Goal: Task Accomplishment & Management: Complete application form

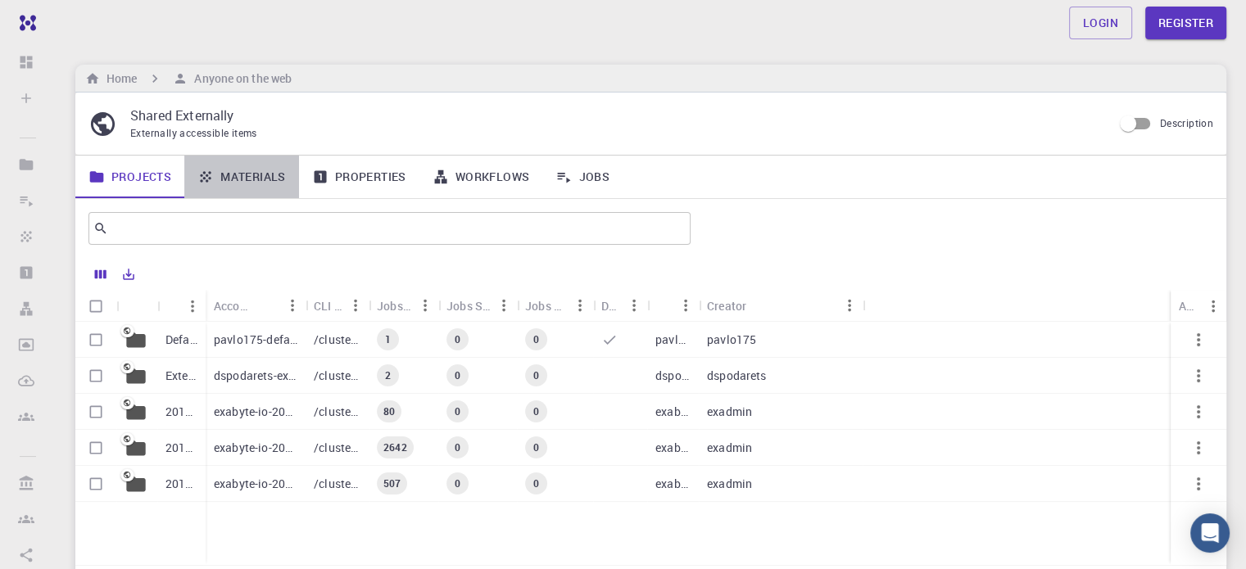
click at [216, 179] on link "Materials" at bounding box center [241, 177] width 115 height 43
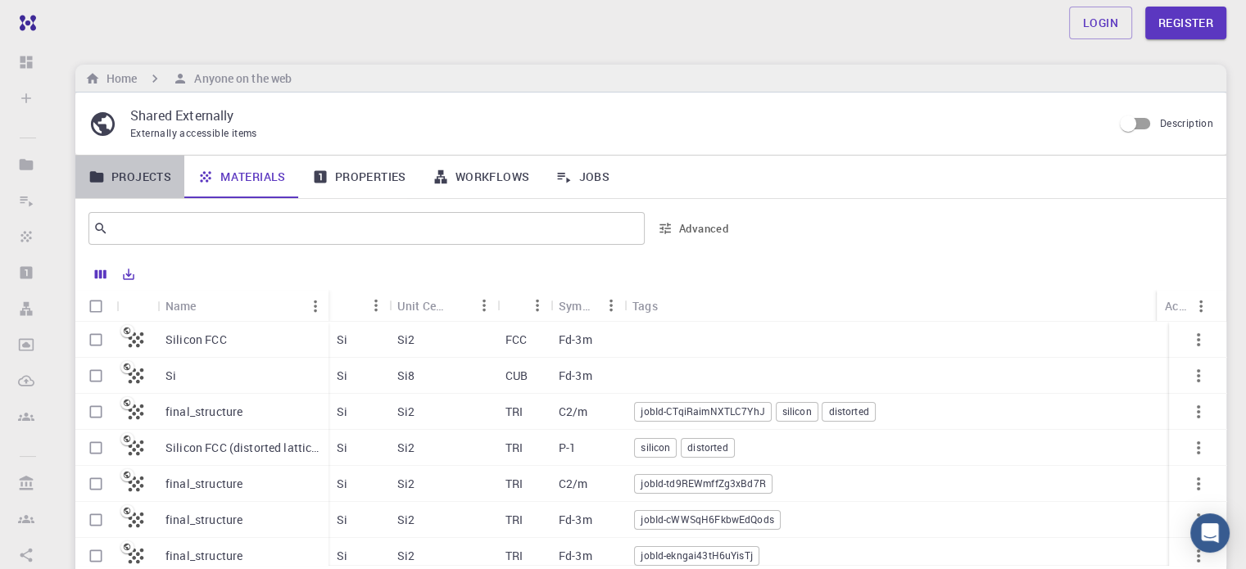
click at [158, 185] on link "Projects" at bounding box center [129, 177] width 109 height 43
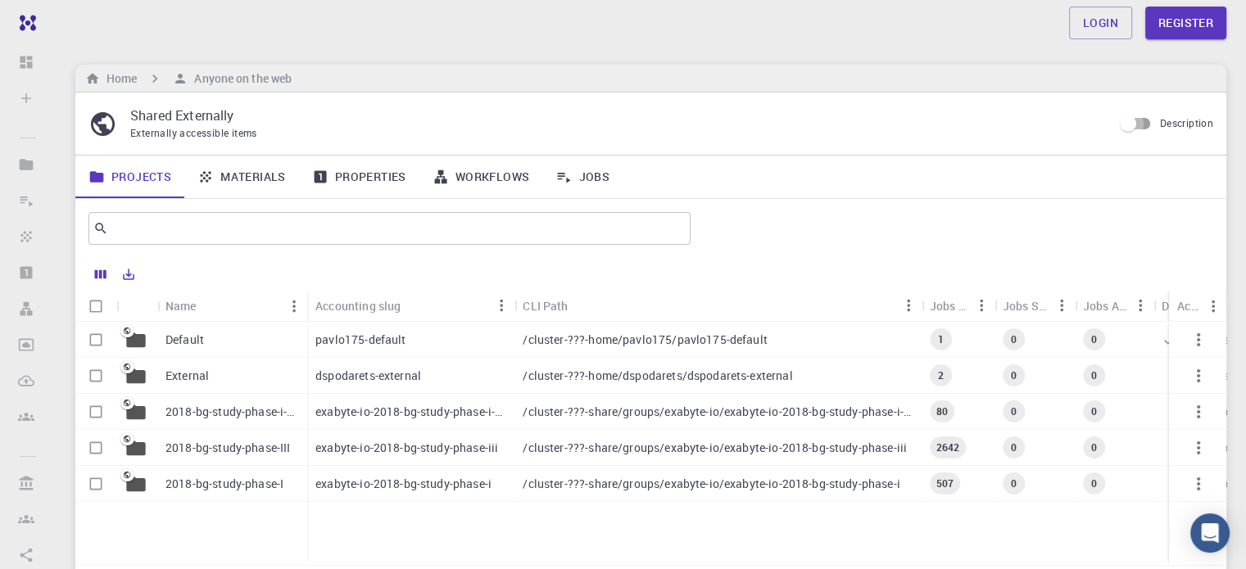
click at [630, 120] on input "Description" at bounding box center [1128, 123] width 93 height 31
checkbox input "true"
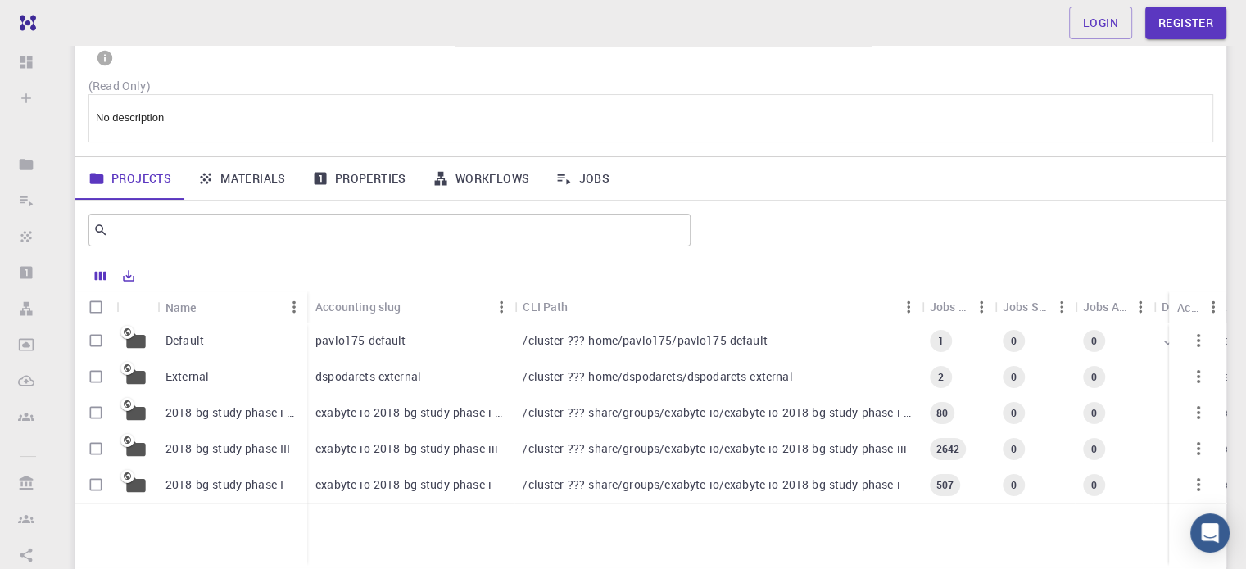
click at [630, 449] on p "/cluster-???-share/groups/exabyte-io/exabyte-io-2018-bg-study-phase-iii" at bounding box center [715, 449] width 384 height 16
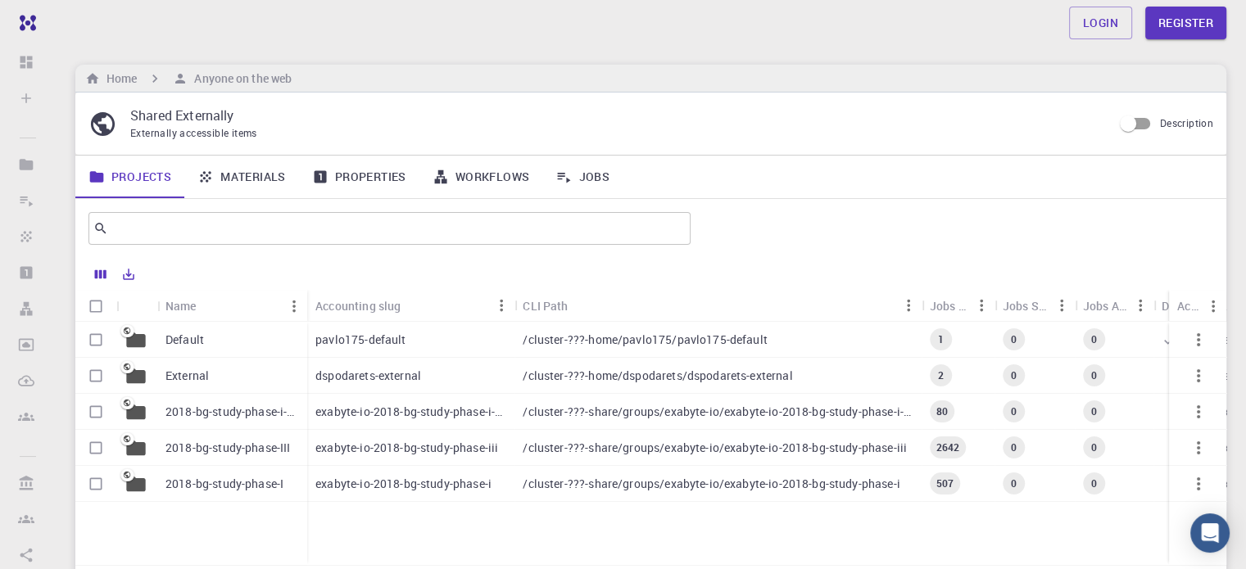
scroll to position [123, 0]
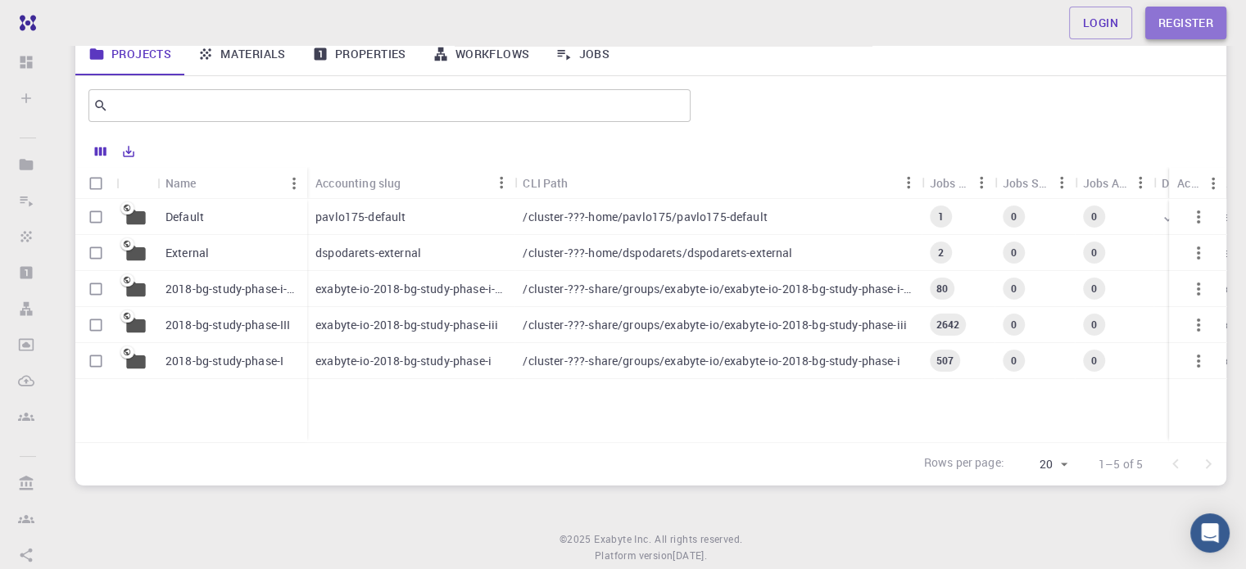
click at [630, 20] on link "Register" at bounding box center [1186, 23] width 81 height 33
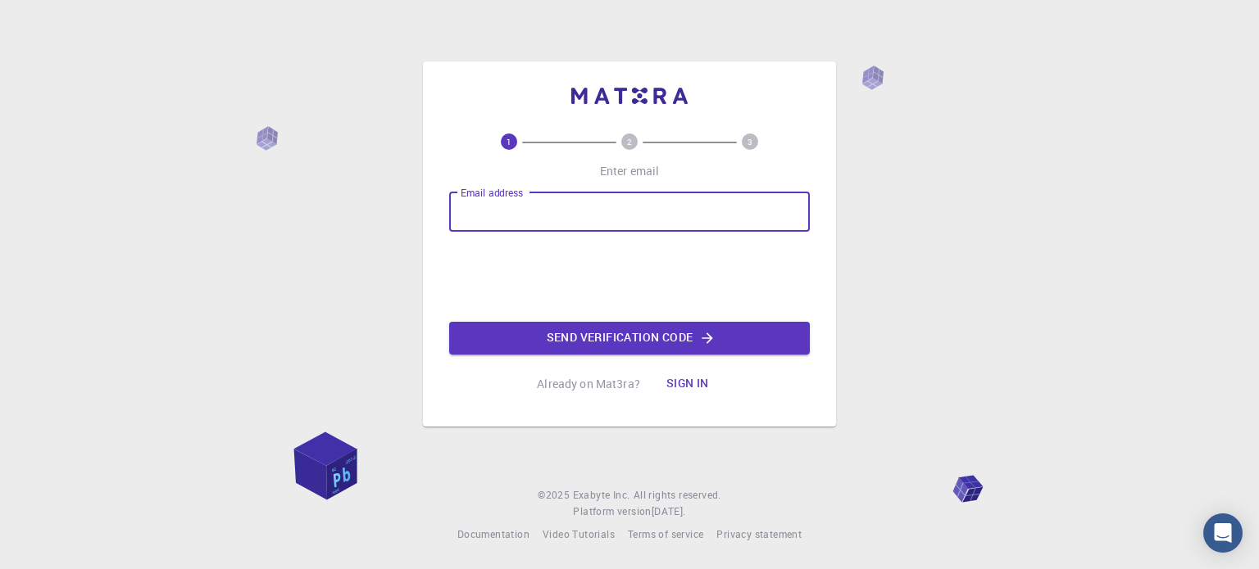
click at [614, 225] on input "Email address" at bounding box center [629, 212] width 361 height 39
type input "[EMAIL_ADDRESS][DOMAIN_NAME]"
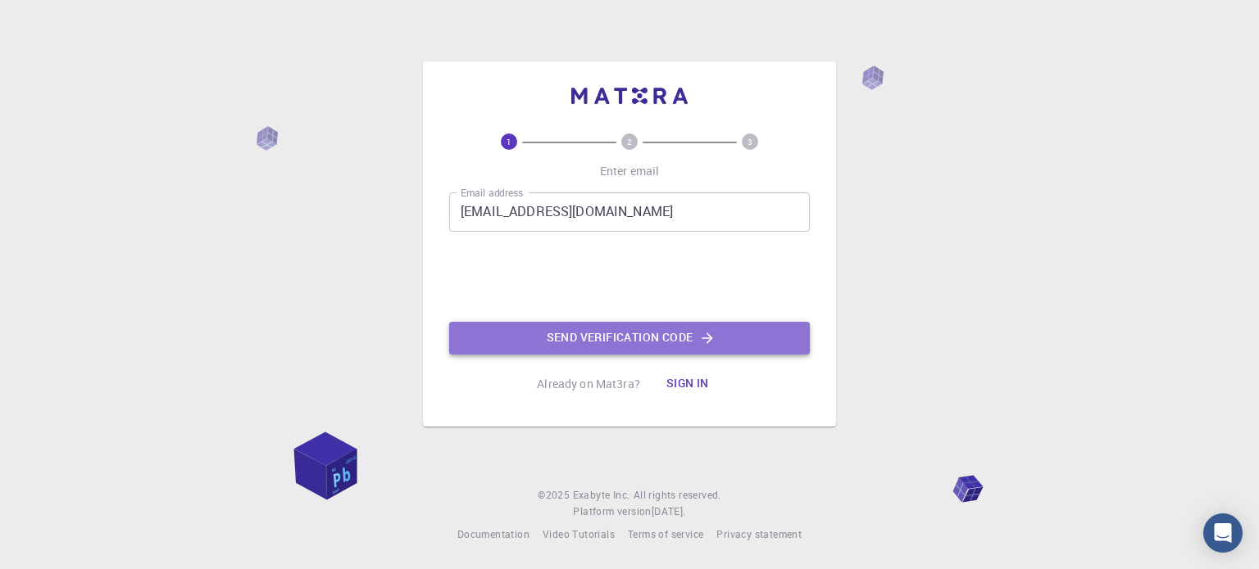
click at [630, 334] on button "Send verification code" at bounding box center [629, 338] width 361 height 33
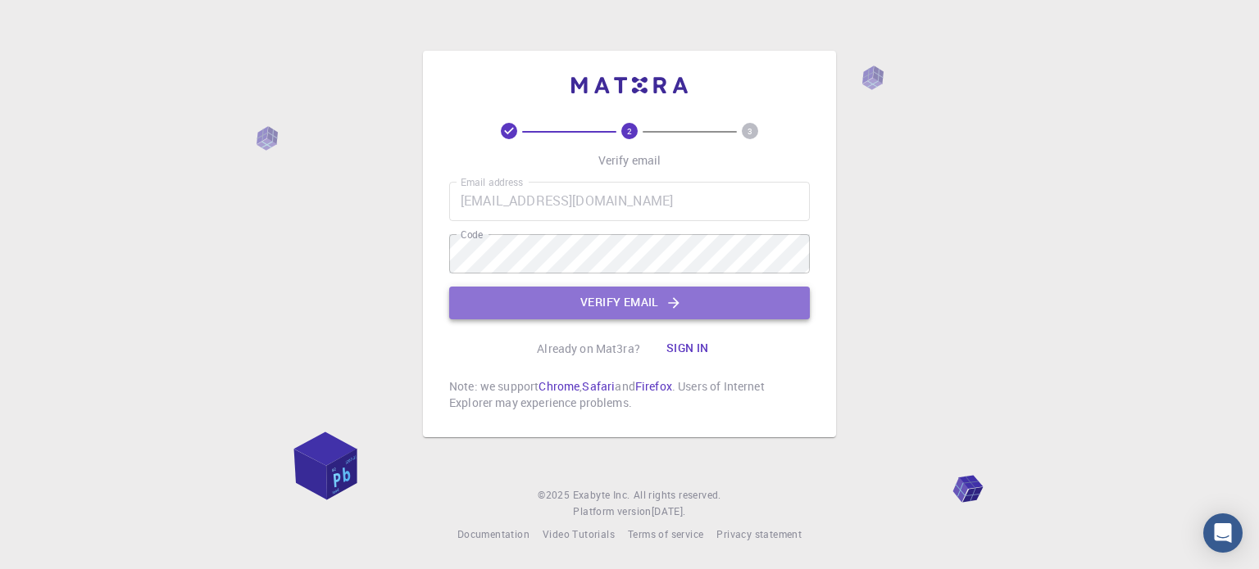
click at [630, 299] on button "Verify email" at bounding box center [629, 303] width 361 height 33
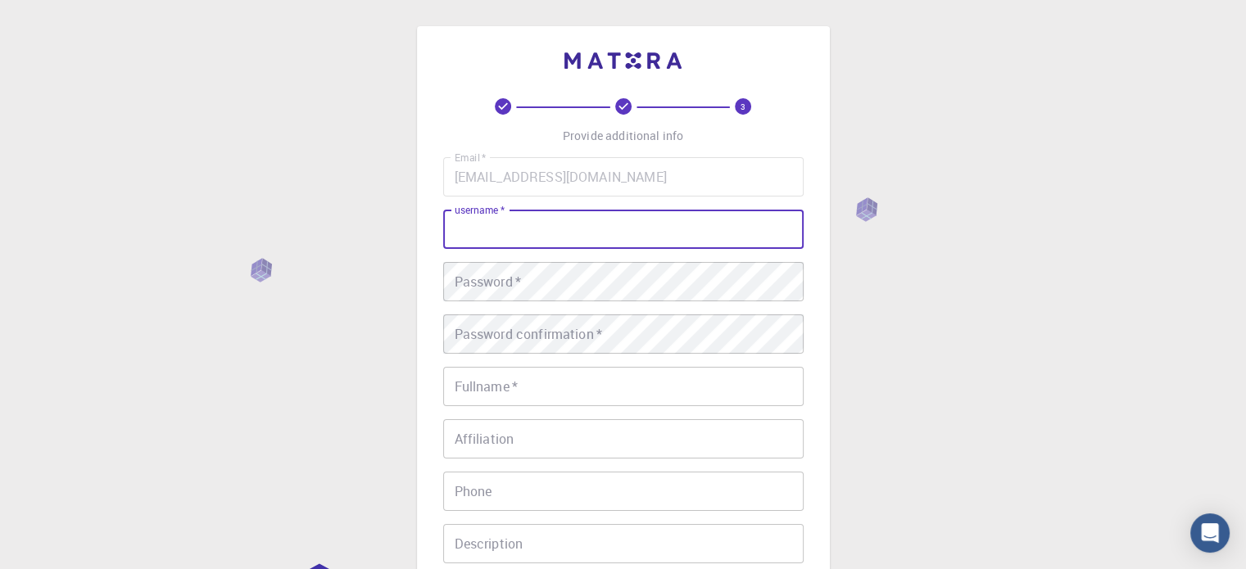
click at [584, 235] on input "username   *" at bounding box center [623, 229] width 361 height 39
type input "Faustine"
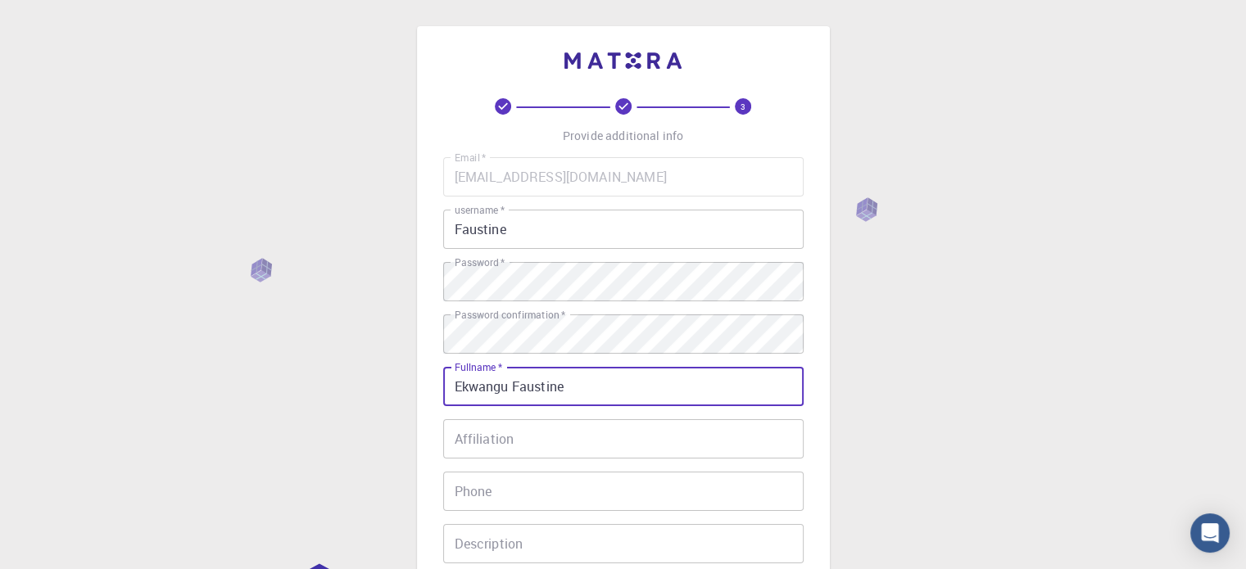
type input "Ekwangu Faustine"
click at [564, 432] on input "Affiliation" at bounding box center [623, 439] width 361 height 39
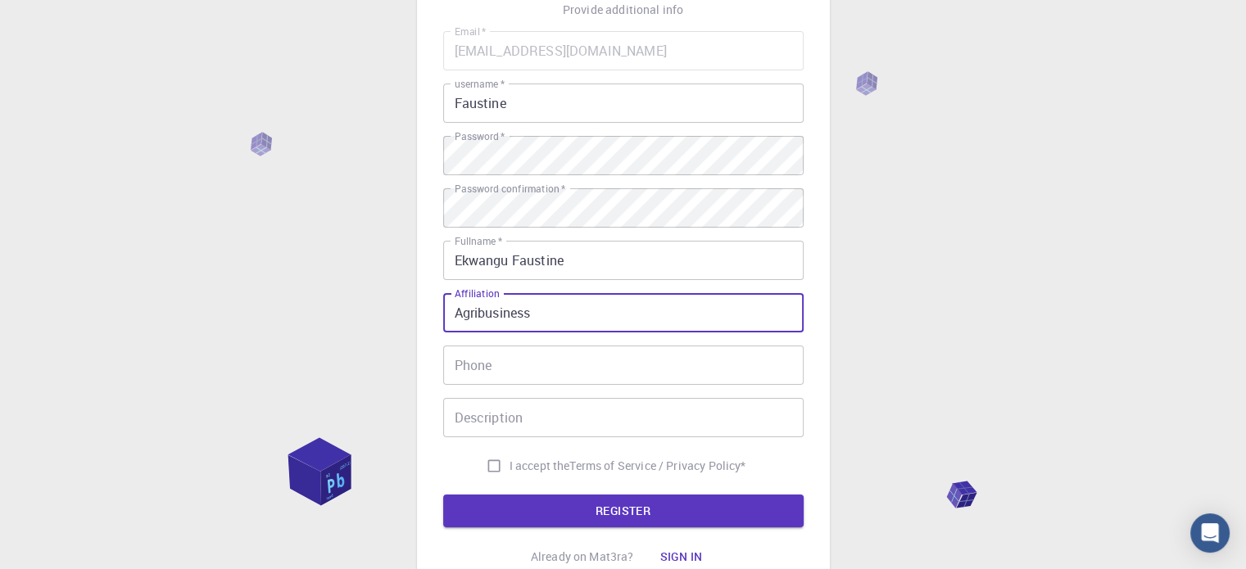
scroll to position [127, 0]
type input "Agribusiness"
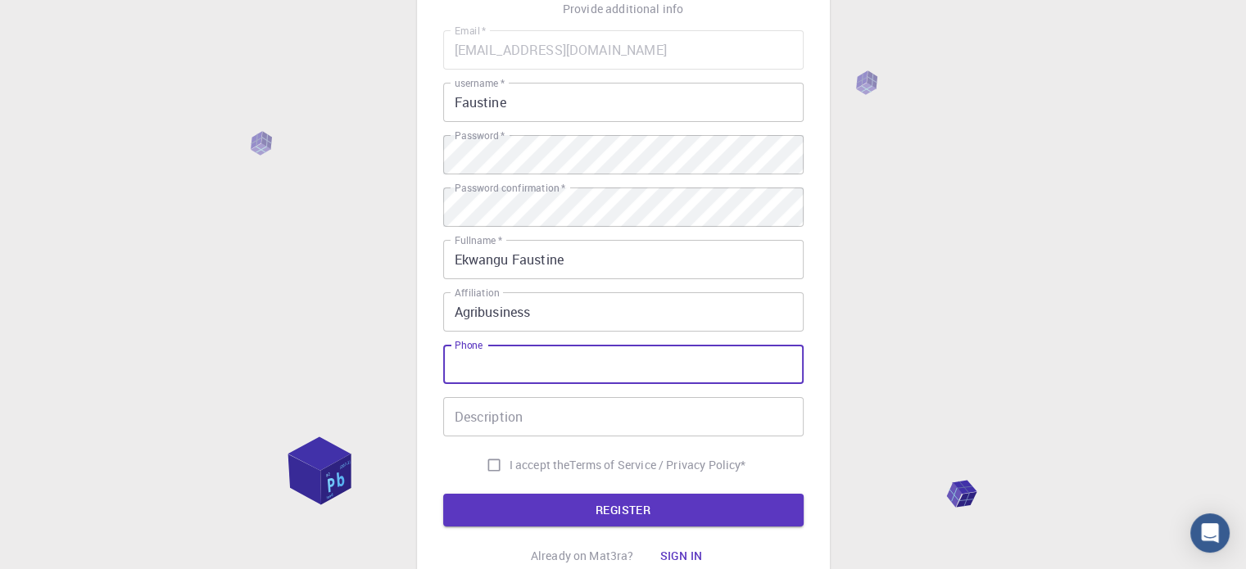
click at [500, 359] on input "Phone" at bounding box center [623, 364] width 361 height 39
type input "0706267633"
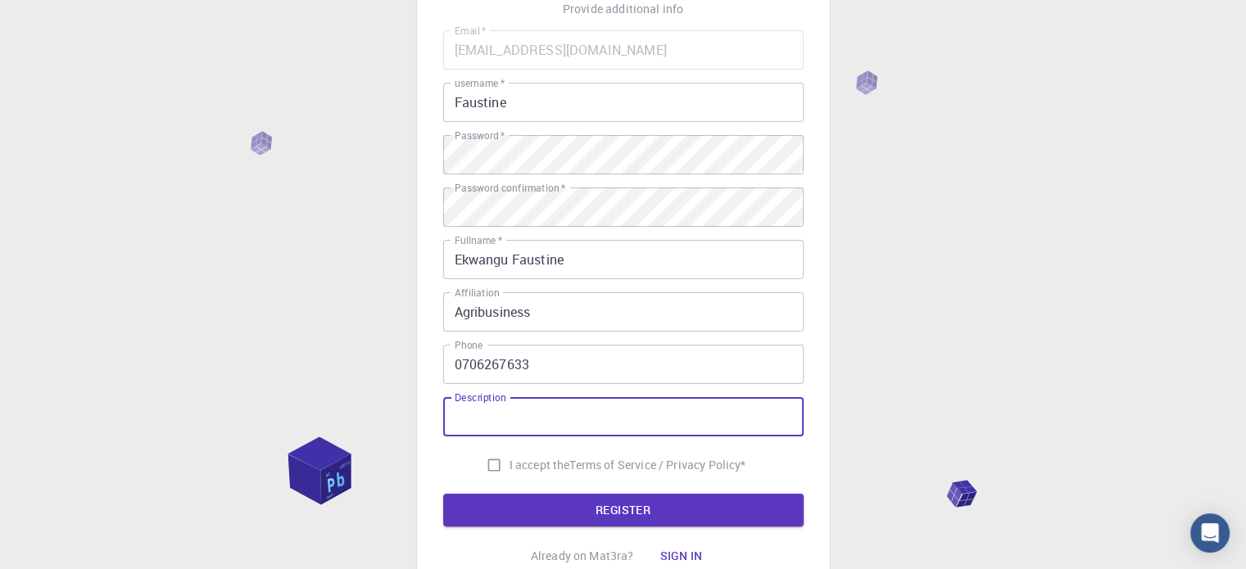
click at [525, 417] on input "Description" at bounding box center [623, 416] width 361 height 39
type input "Focused"
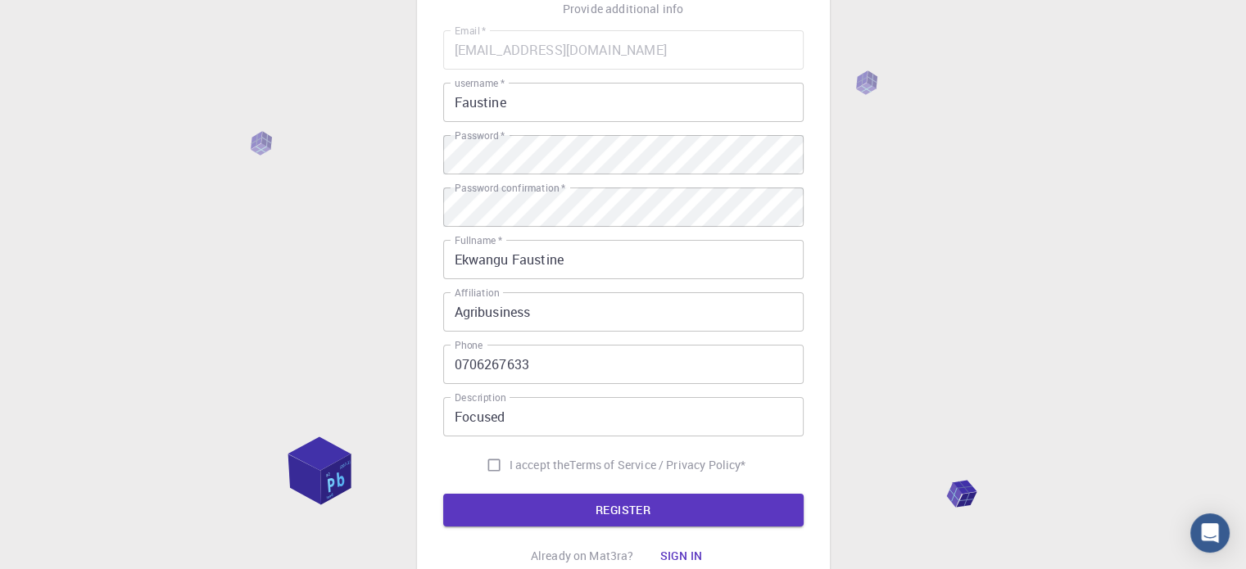
click at [540, 468] on span "I accept the" at bounding box center [540, 465] width 61 height 16
click at [510, 468] on input "I accept the Terms of Service / Privacy Policy *" at bounding box center [494, 465] width 31 height 31
checkbox input "true"
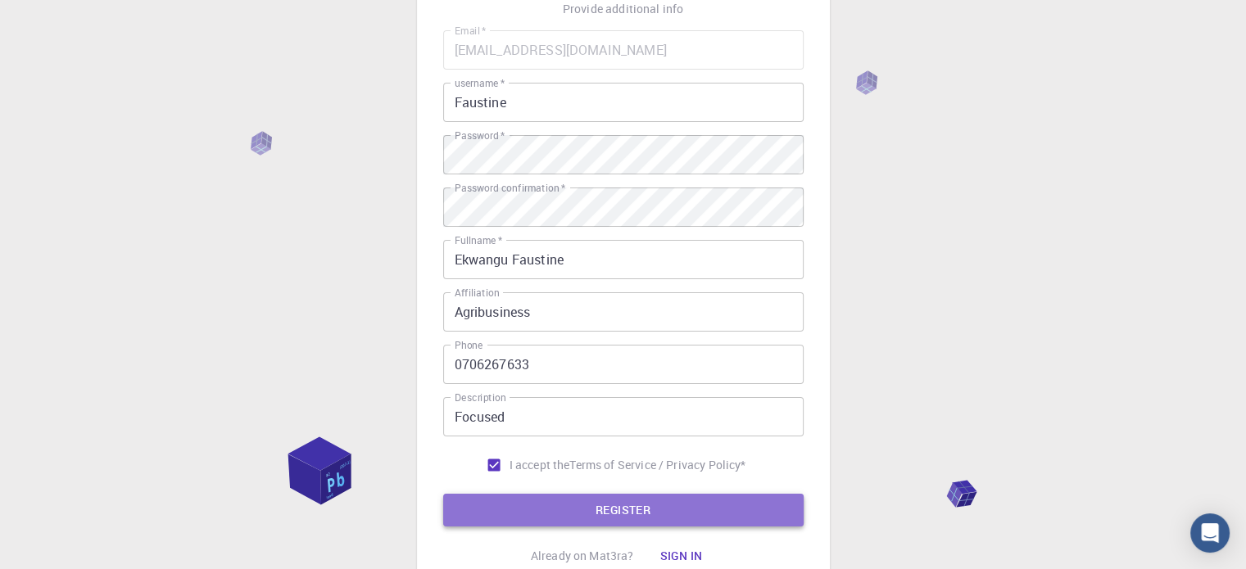
click at [597, 506] on button "REGISTER" at bounding box center [623, 510] width 361 height 33
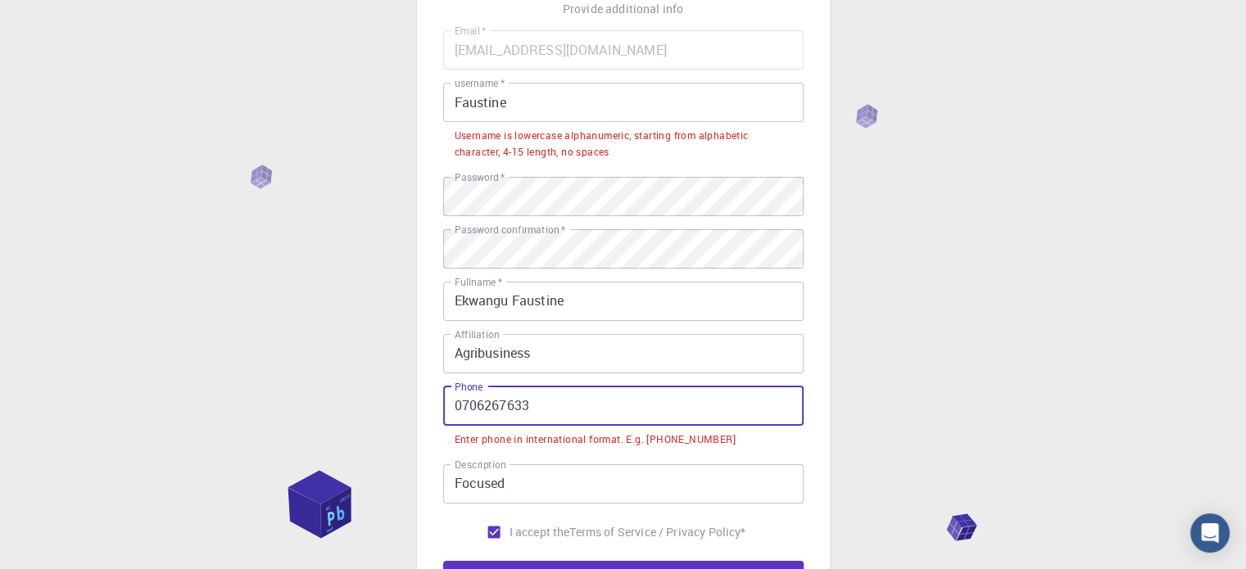
click at [460, 405] on input "0706267633" at bounding box center [623, 406] width 361 height 39
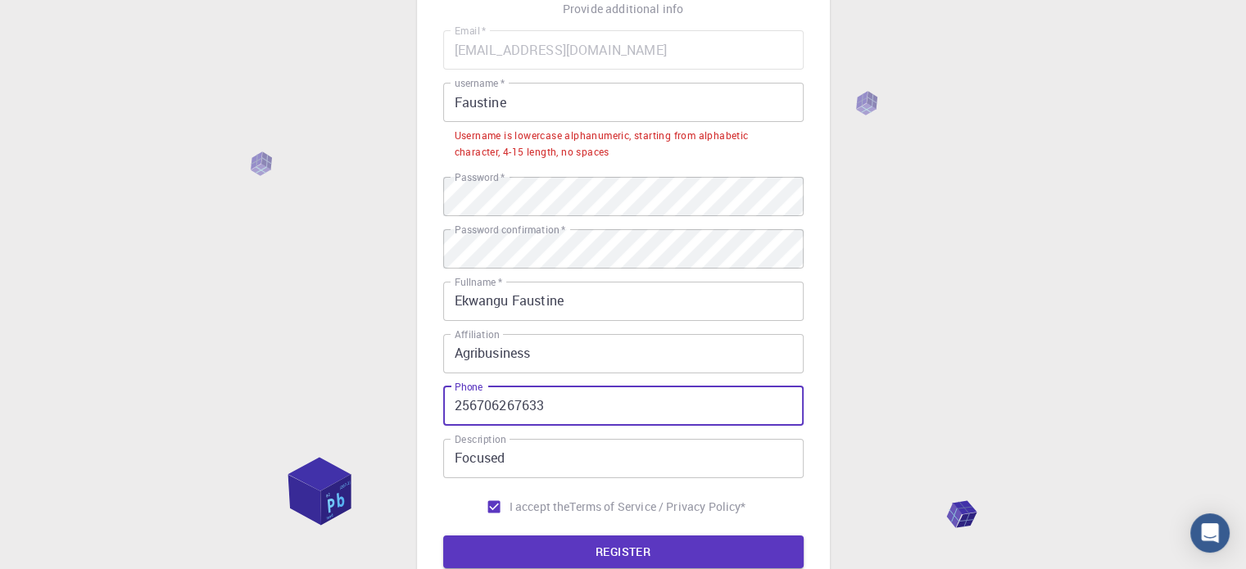
type input "256706267633"
click at [462, 98] on input "Faustine" at bounding box center [623, 102] width 361 height 39
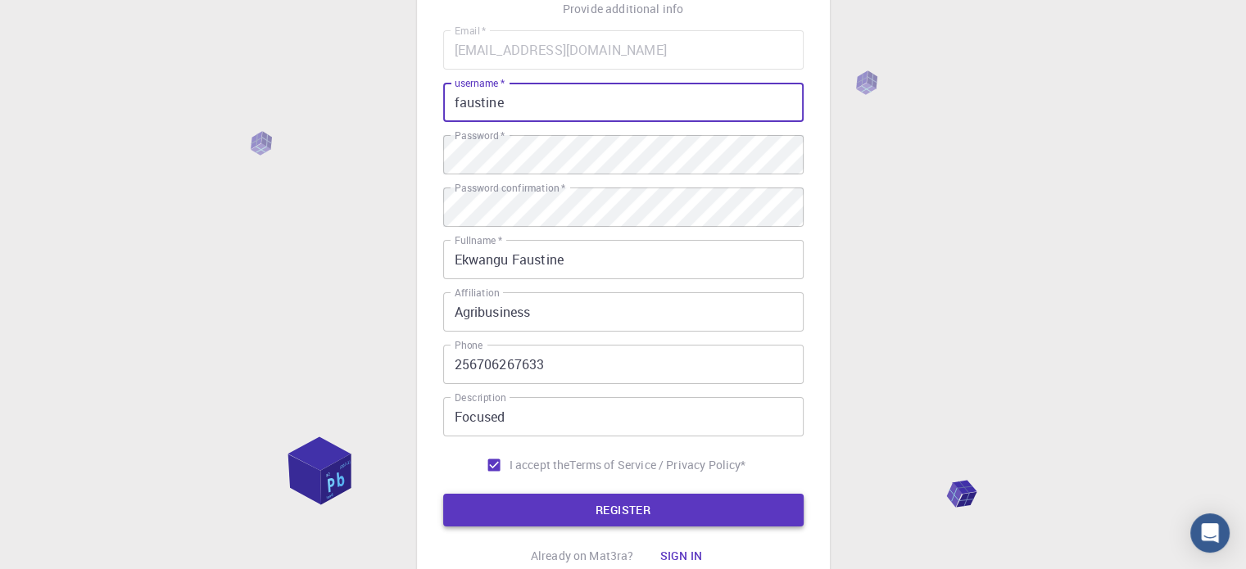
type input "faustine"
click at [552, 508] on button "REGISTER" at bounding box center [623, 510] width 361 height 33
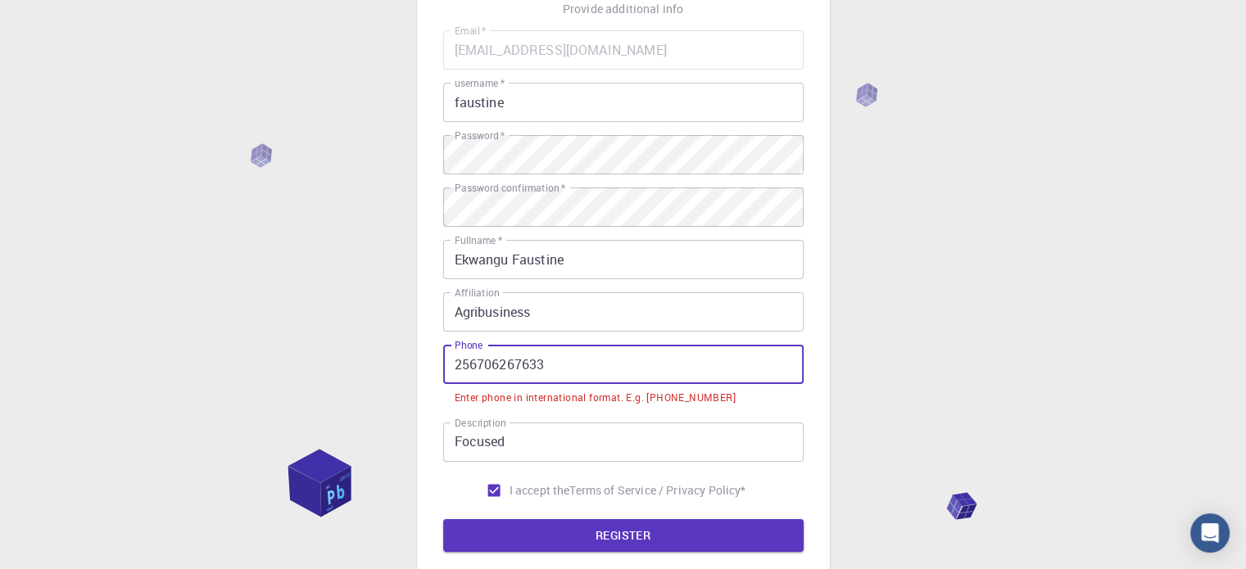
click at [456, 364] on input "256706267633" at bounding box center [623, 364] width 361 height 39
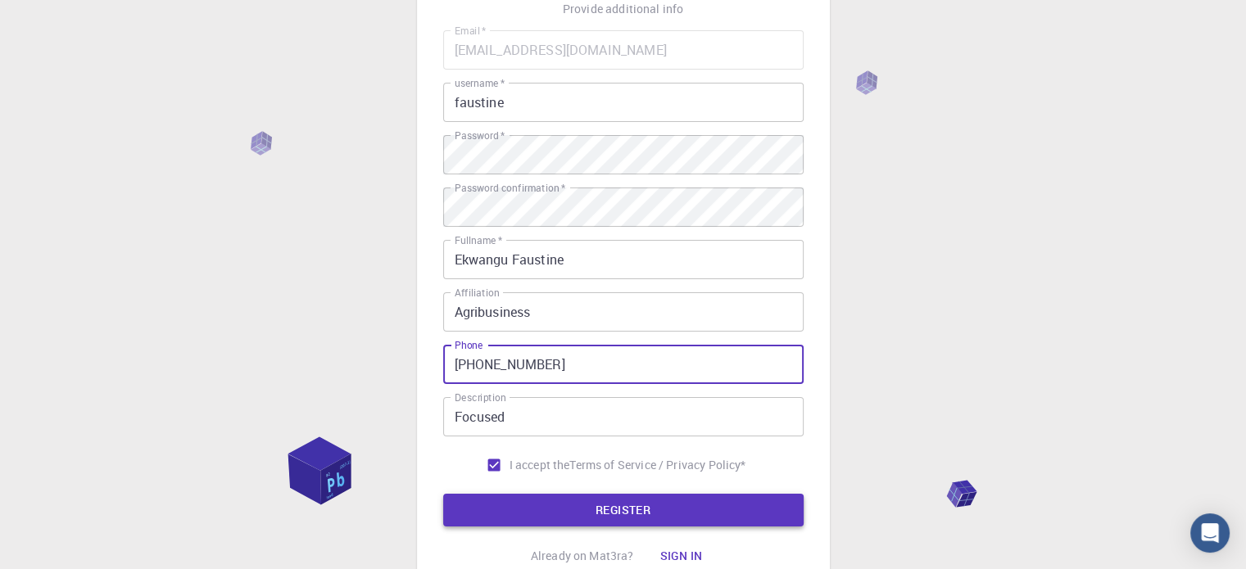
type input "[PHONE_NUMBER]"
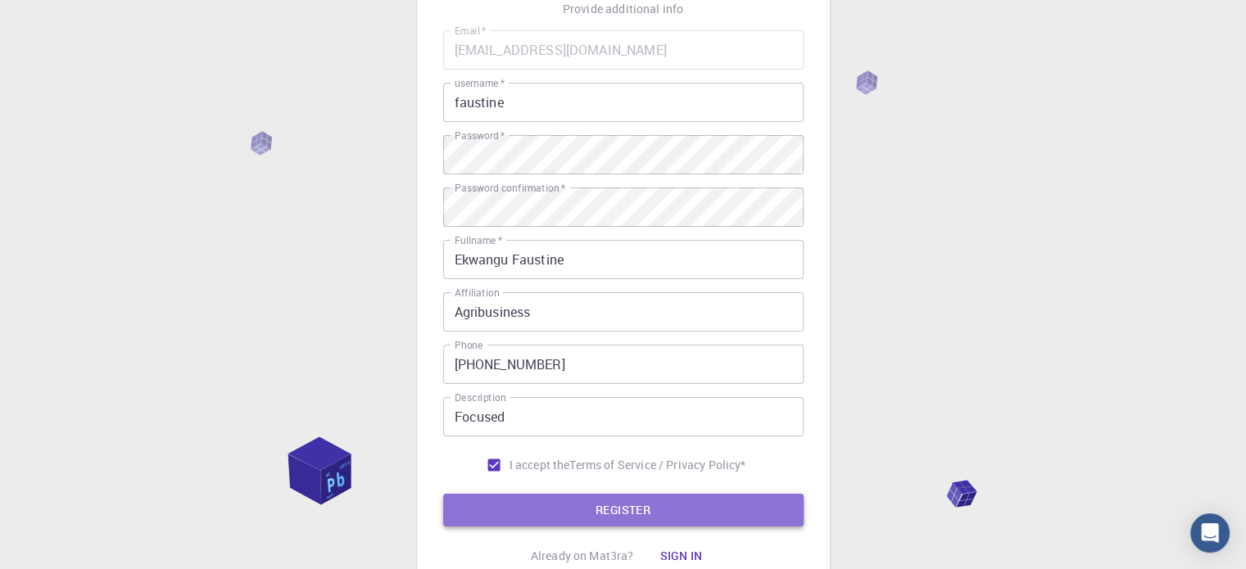
click at [547, 509] on button "REGISTER" at bounding box center [623, 510] width 361 height 33
click at [630, 515] on button "REGISTER" at bounding box center [623, 510] width 361 height 33
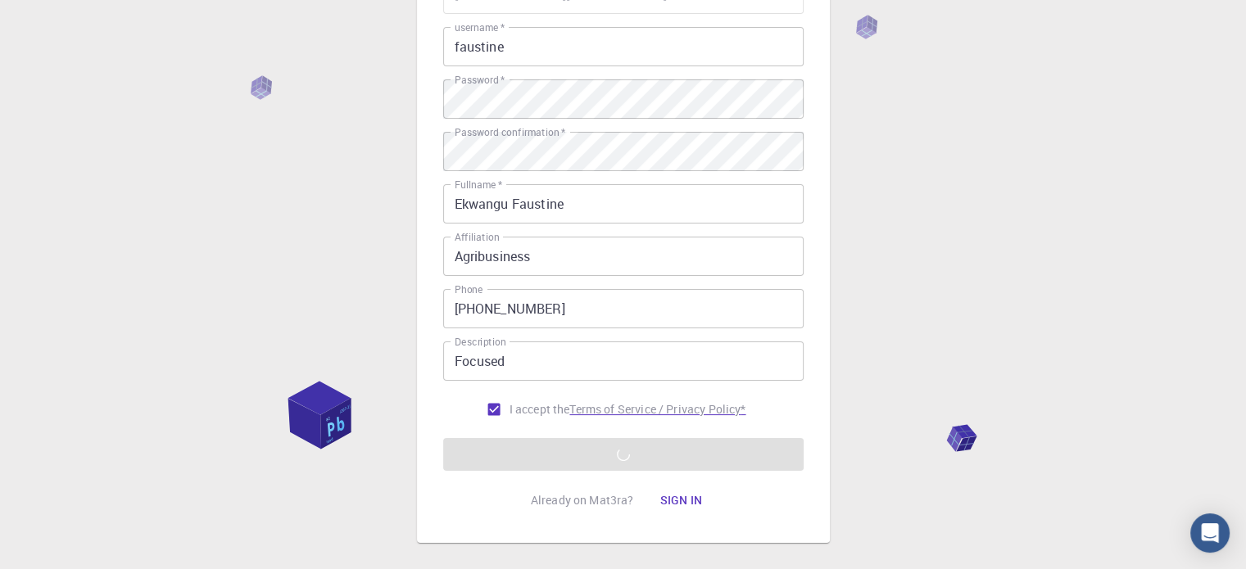
scroll to position [184, 0]
